Goal: Task Accomplishment & Management: Manage account settings

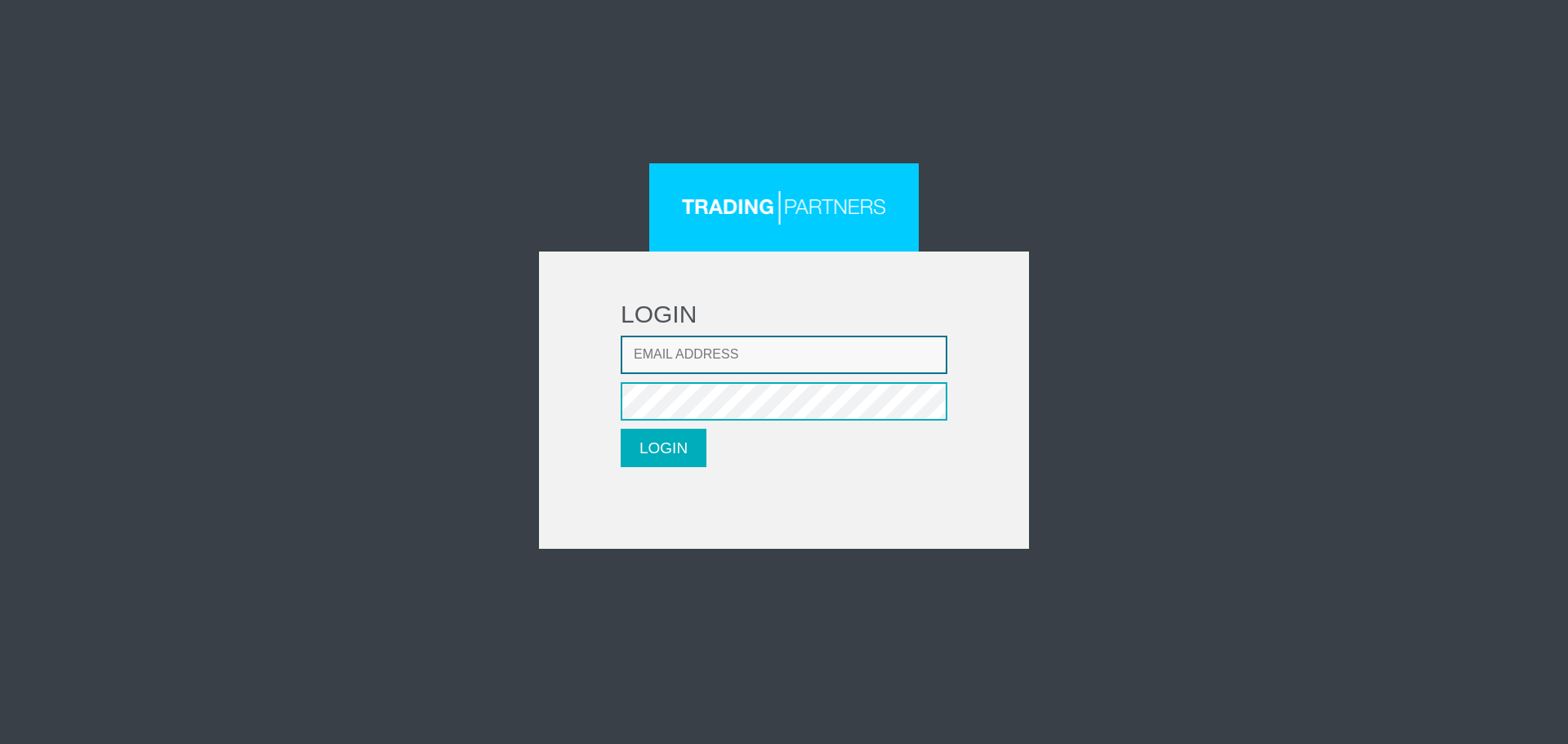
click at [648, 356] on input "Email address" at bounding box center [783, 354] width 326 height 39
type input "fadisalloum82@hotmail.com"
click at [684, 436] on button "LOGIN" at bounding box center [663, 448] width 85 height 39
type input "fadisalloum82@hotmail.com"
click at [672, 450] on button "LOGIN" at bounding box center [663, 448] width 85 height 39
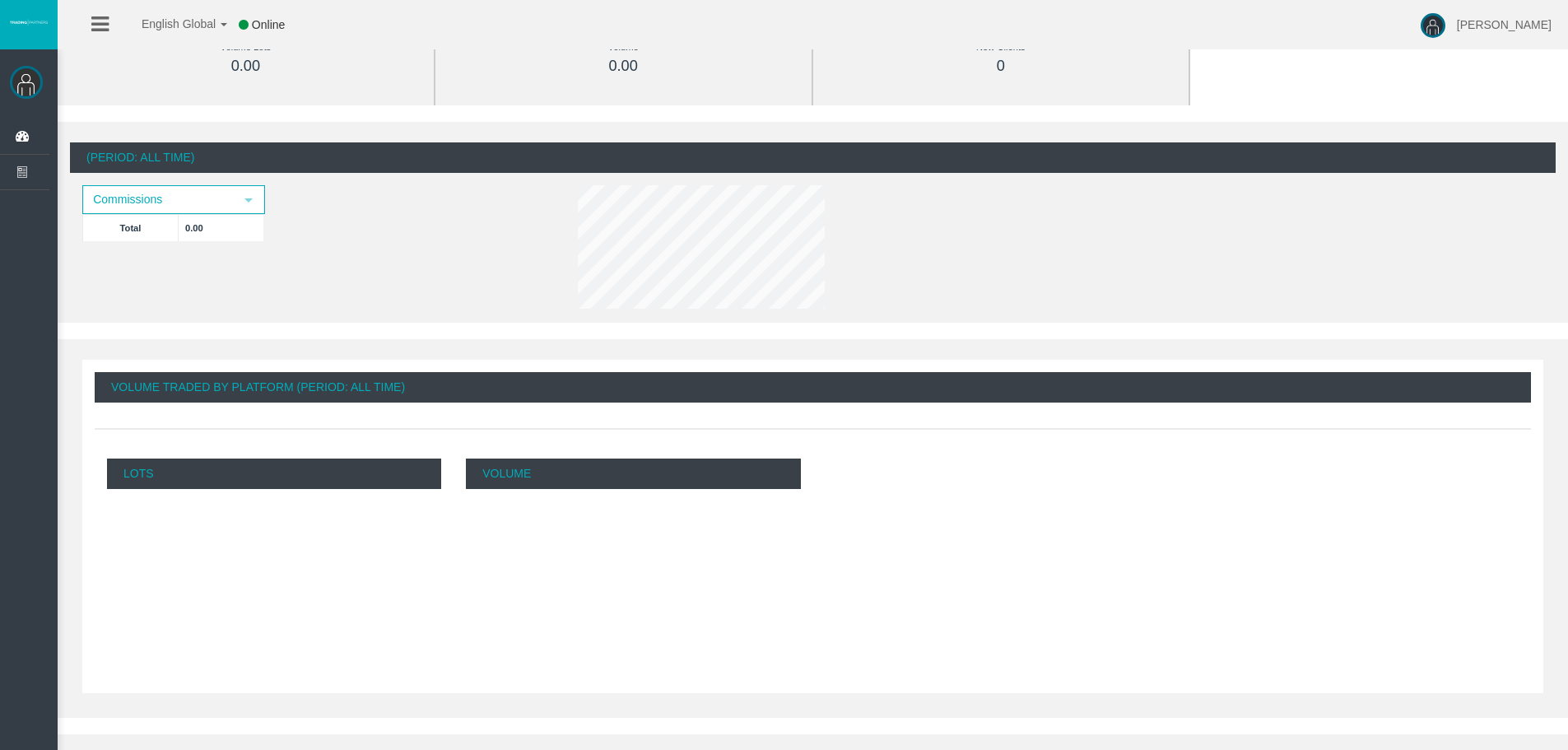
scroll to position [247, 0]
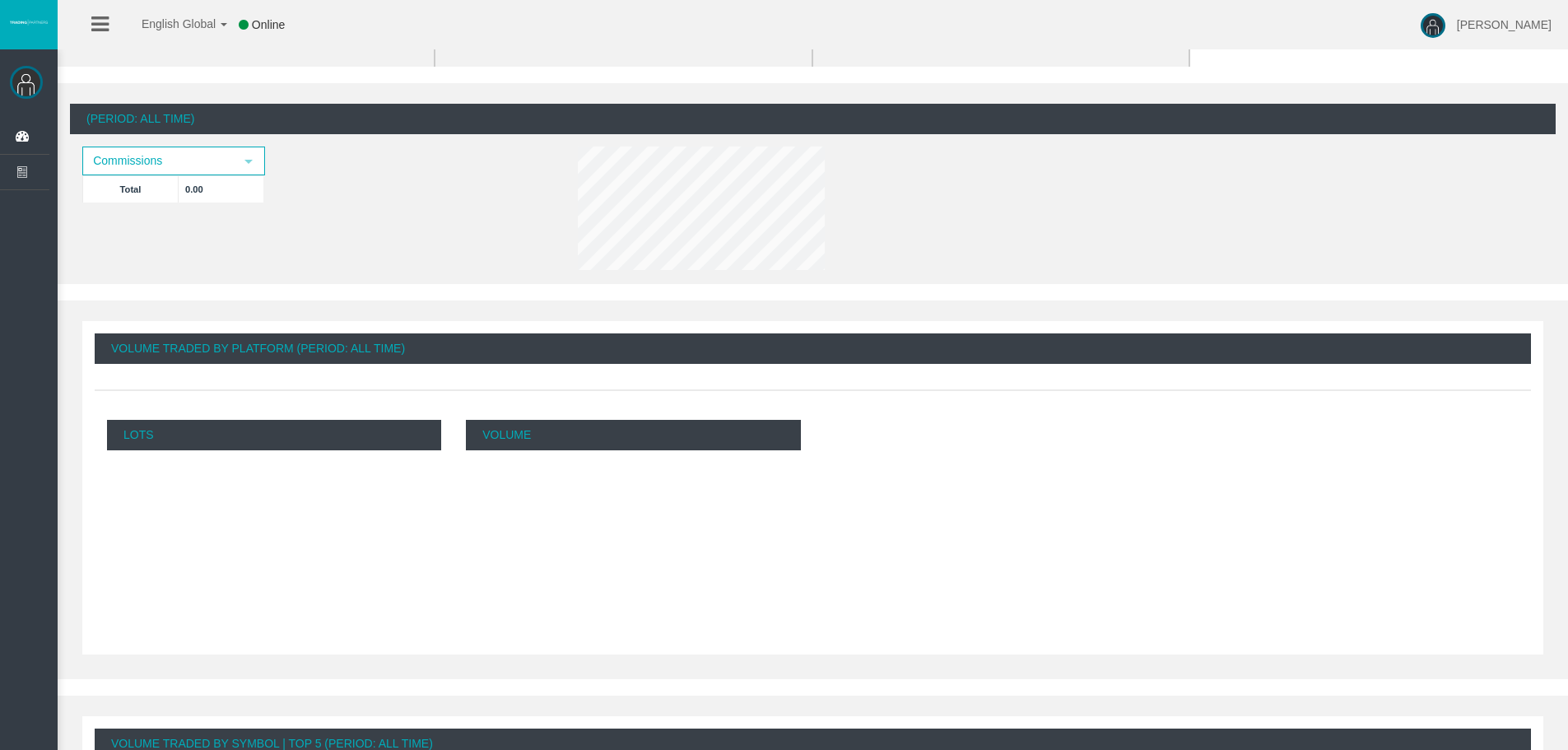
click at [353, 427] on p "Lots" at bounding box center [274, 435] width 334 height 31
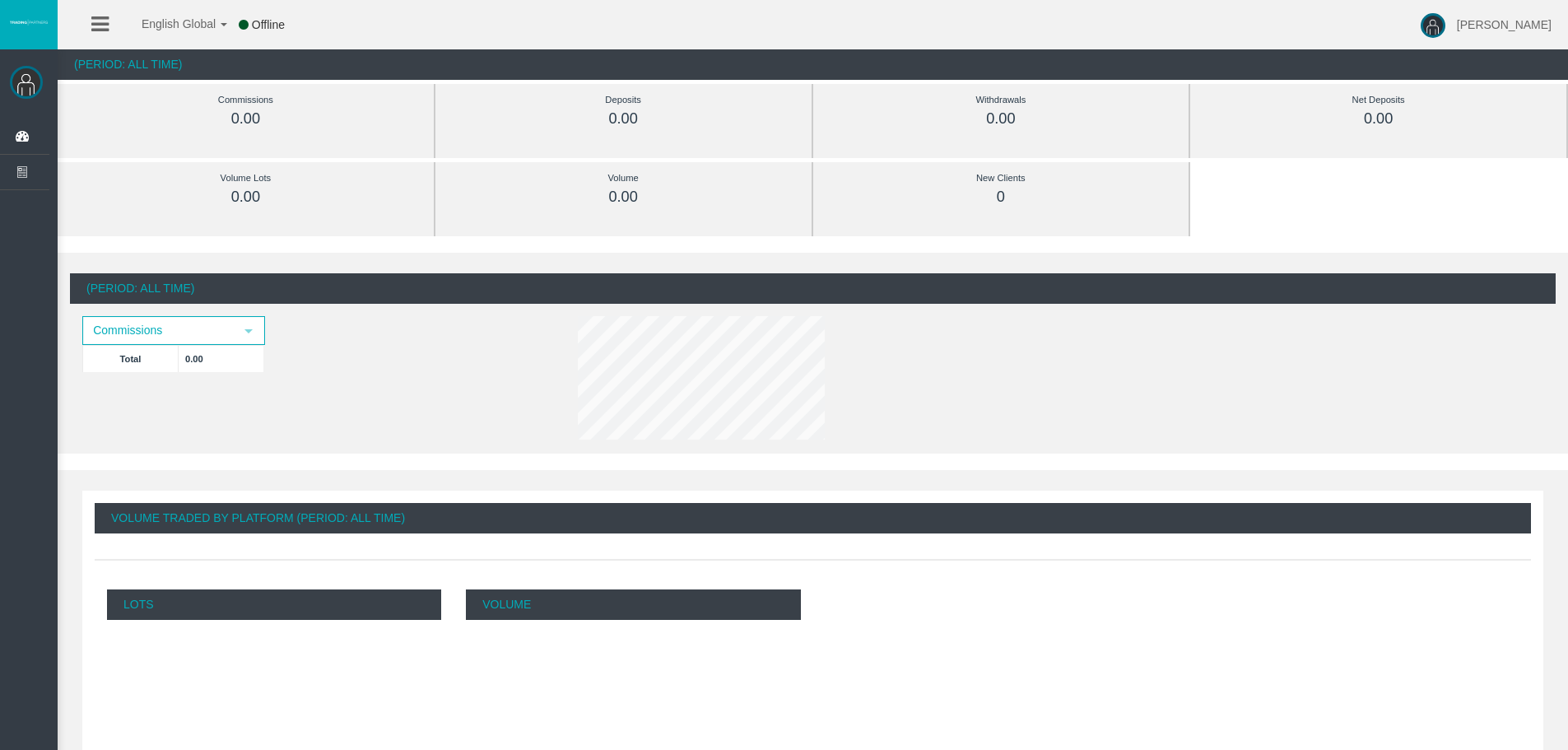
scroll to position [0, 0]
